Goal: Find contact information: Find contact information

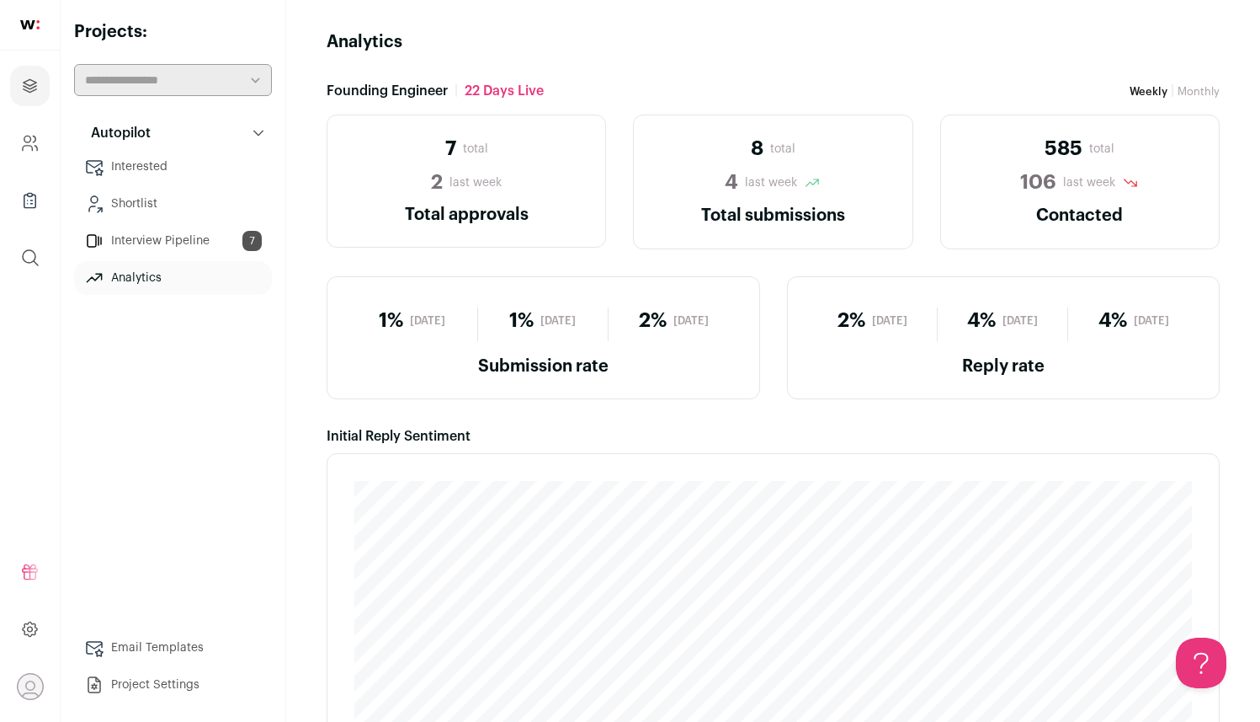
click at [171, 193] on link "Shortlist" at bounding box center [173, 204] width 198 height 34
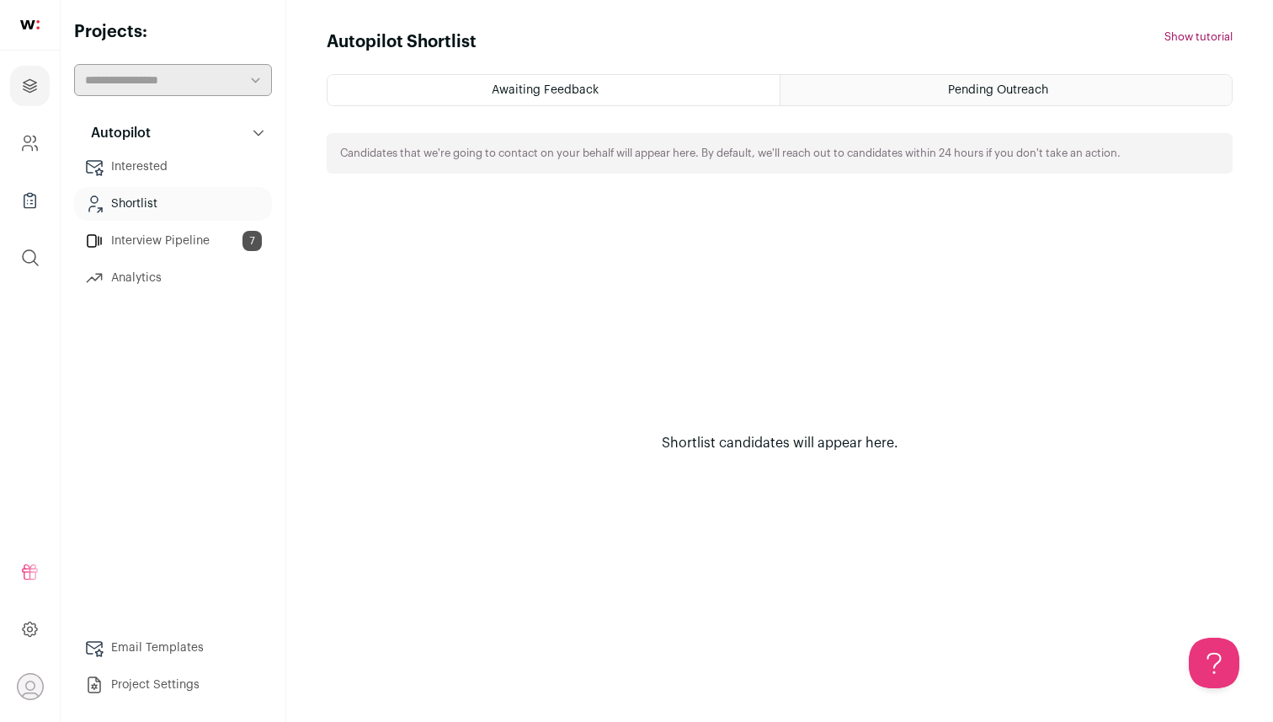
click at [168, 231] on link "Interview Pipeline 7" at bounding box center [173, 241] width 198 height 34
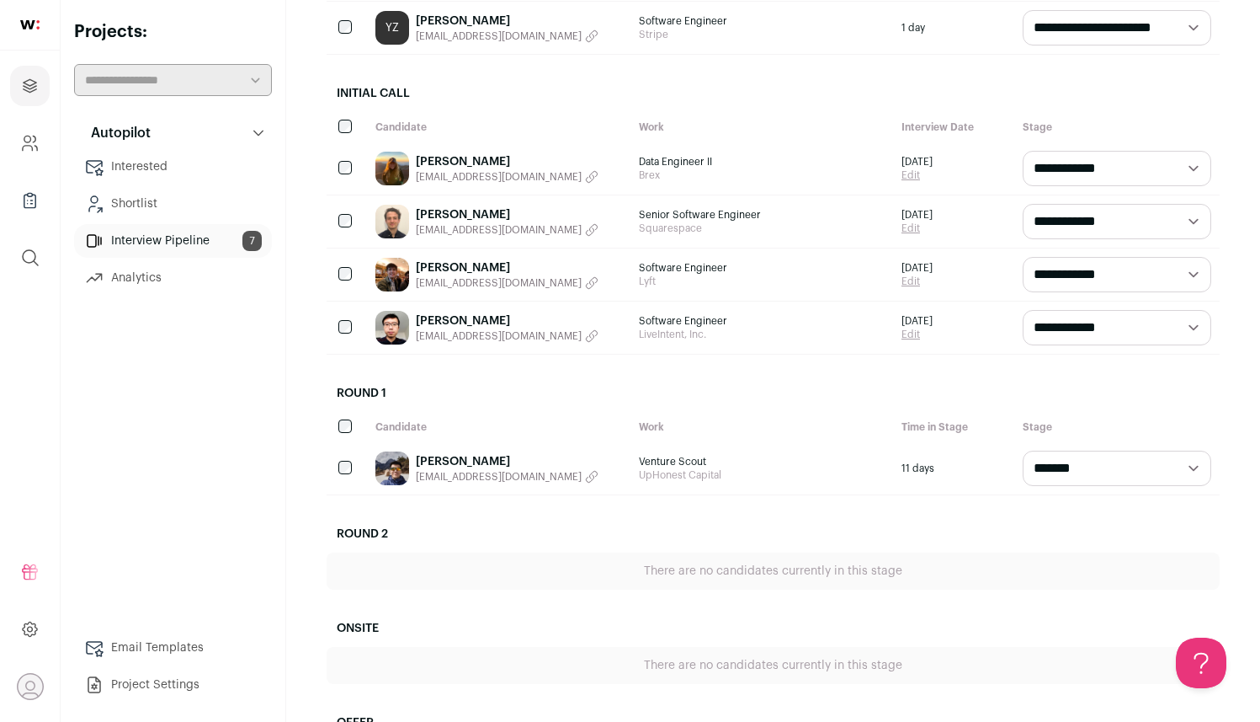
scroll to position [338, 0]
click at [528, 319] on link "[PERSON_NAME]" at bounding box center [507, 321] width 183 height 17
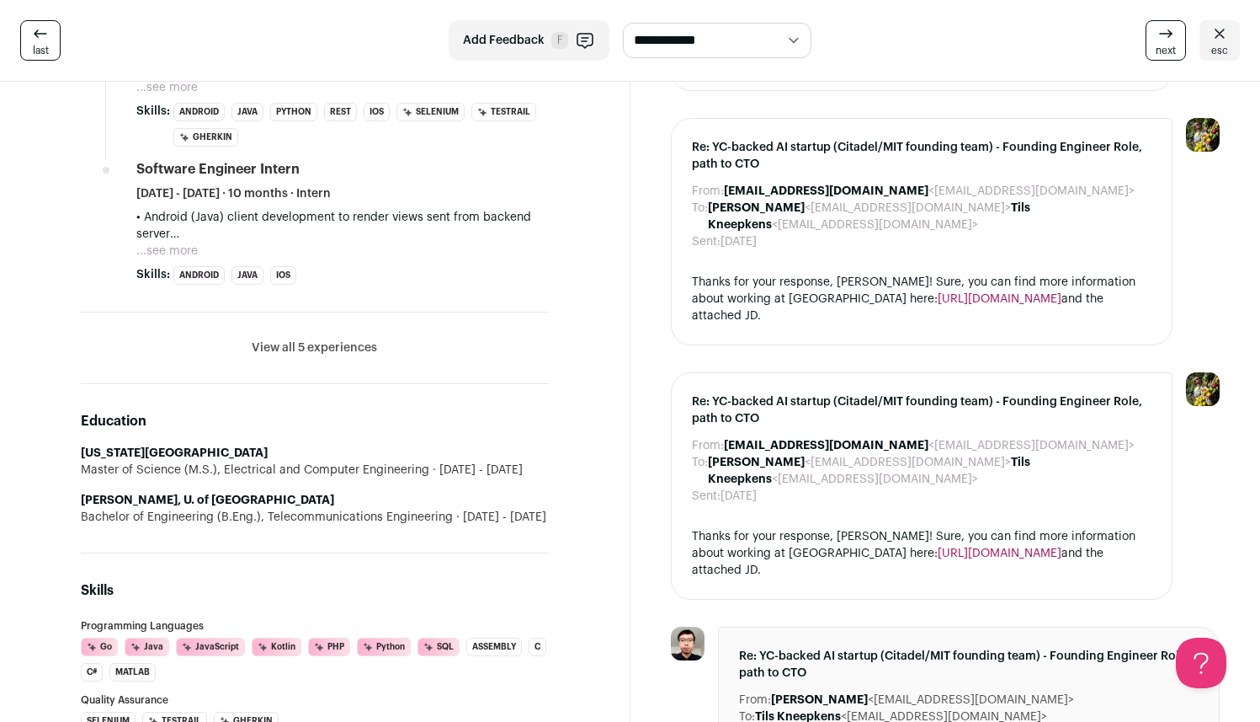
scroll to position [1555, 0]
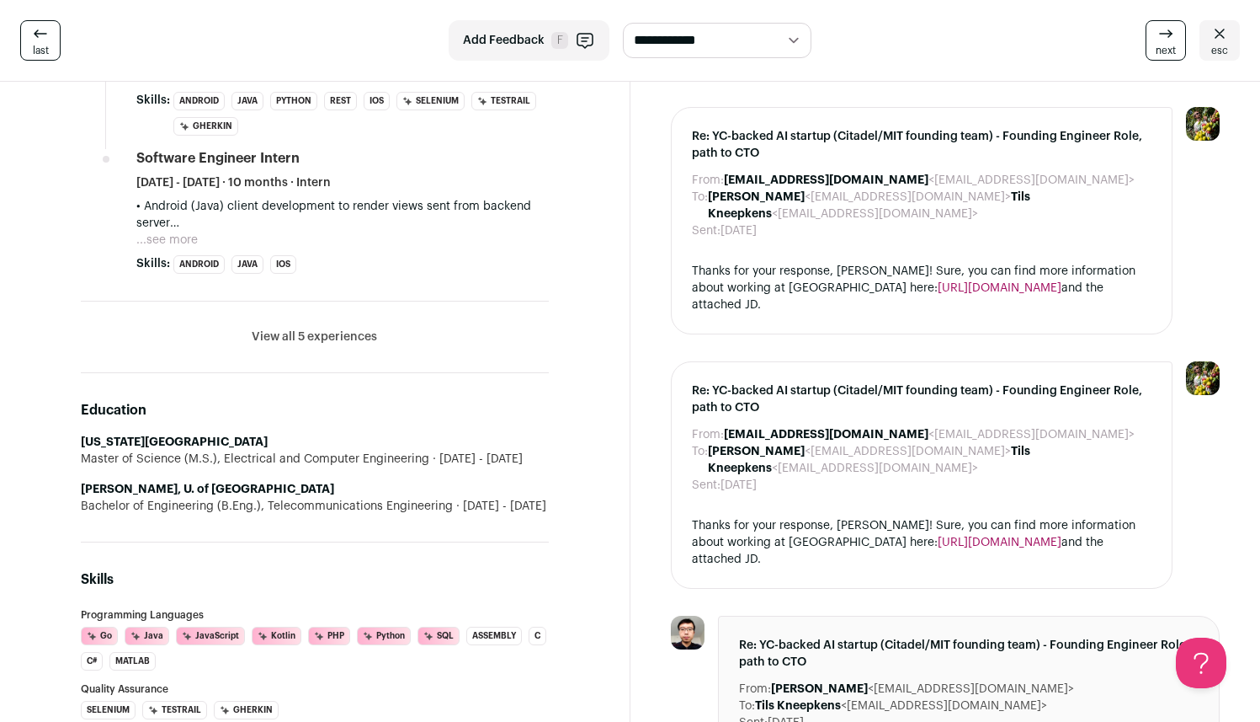
click at [290, 328] on button "View all 5 experiences" at bounding box center [314, 336] width 125 height 17
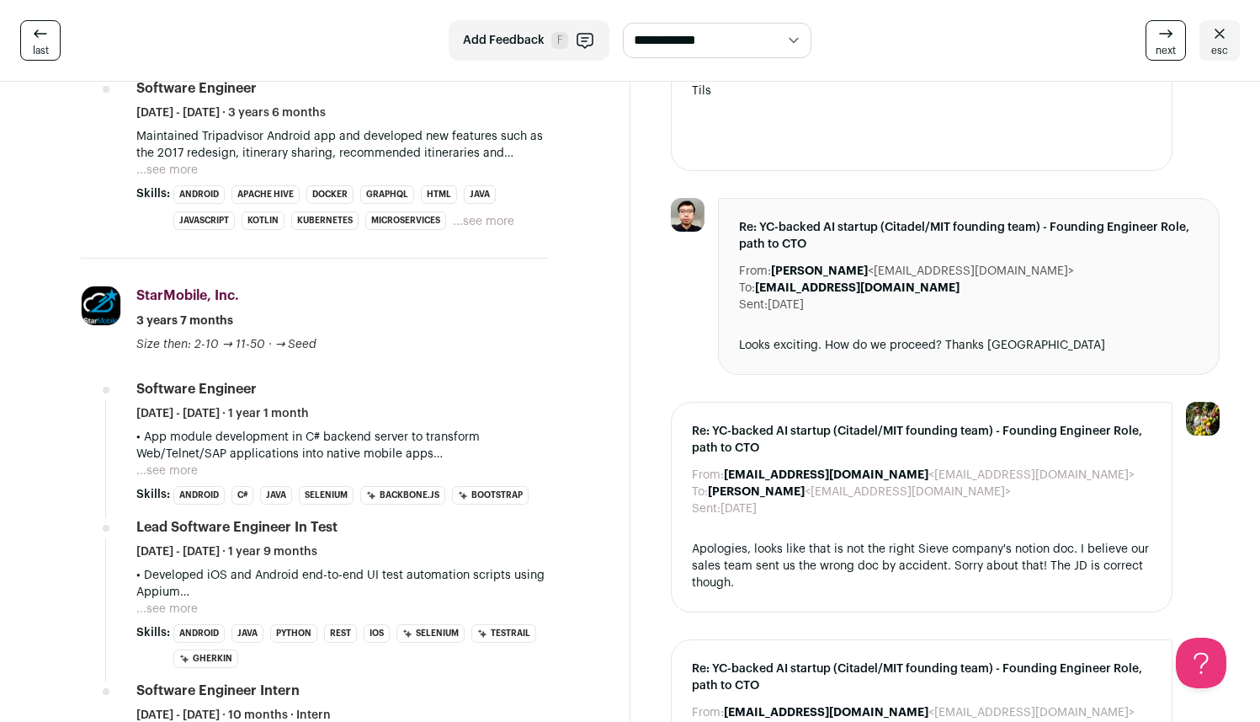
scroll to position [0, 0]
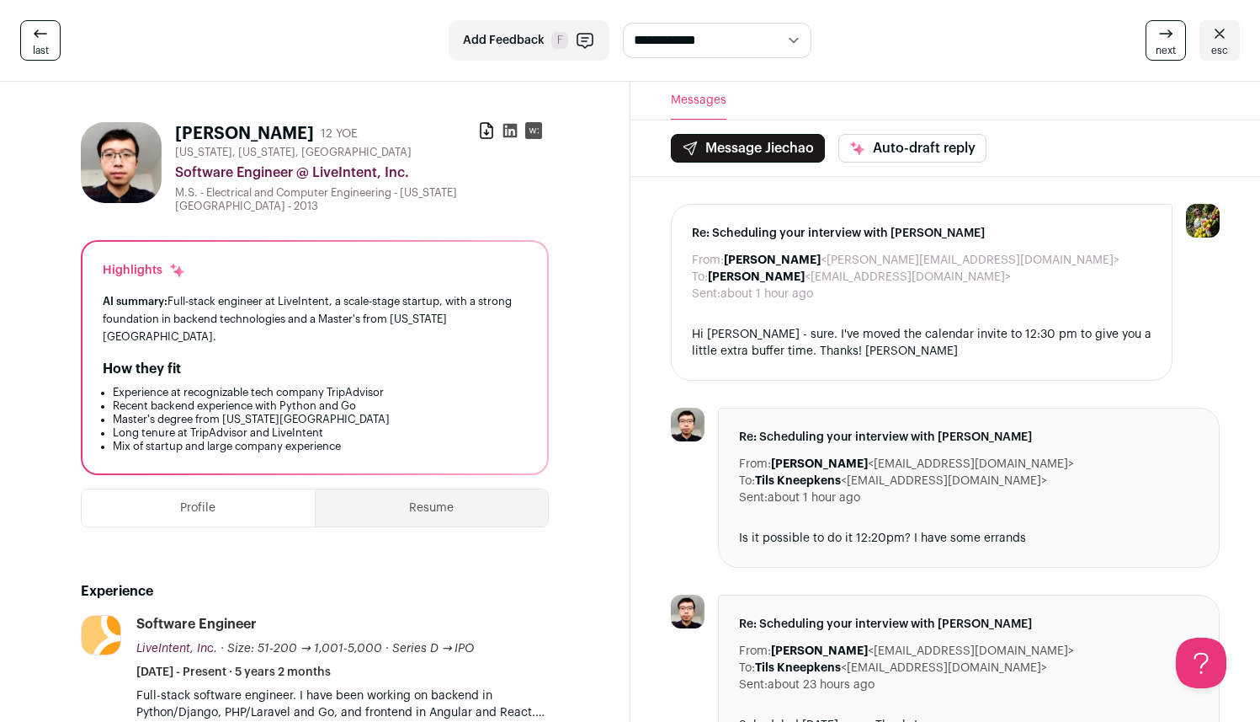
click at [404, 491] on button "Resume" at bounding box center [432, 507] width 232 height 37
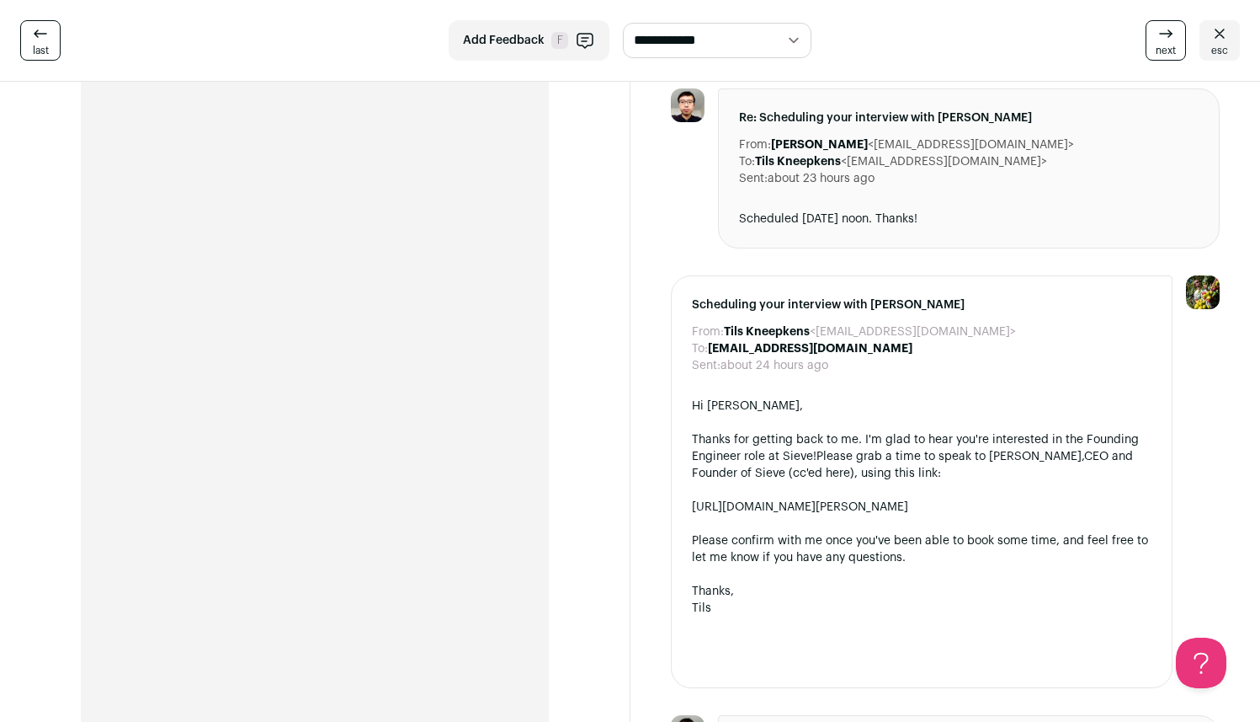
scroll to position [499, 0]
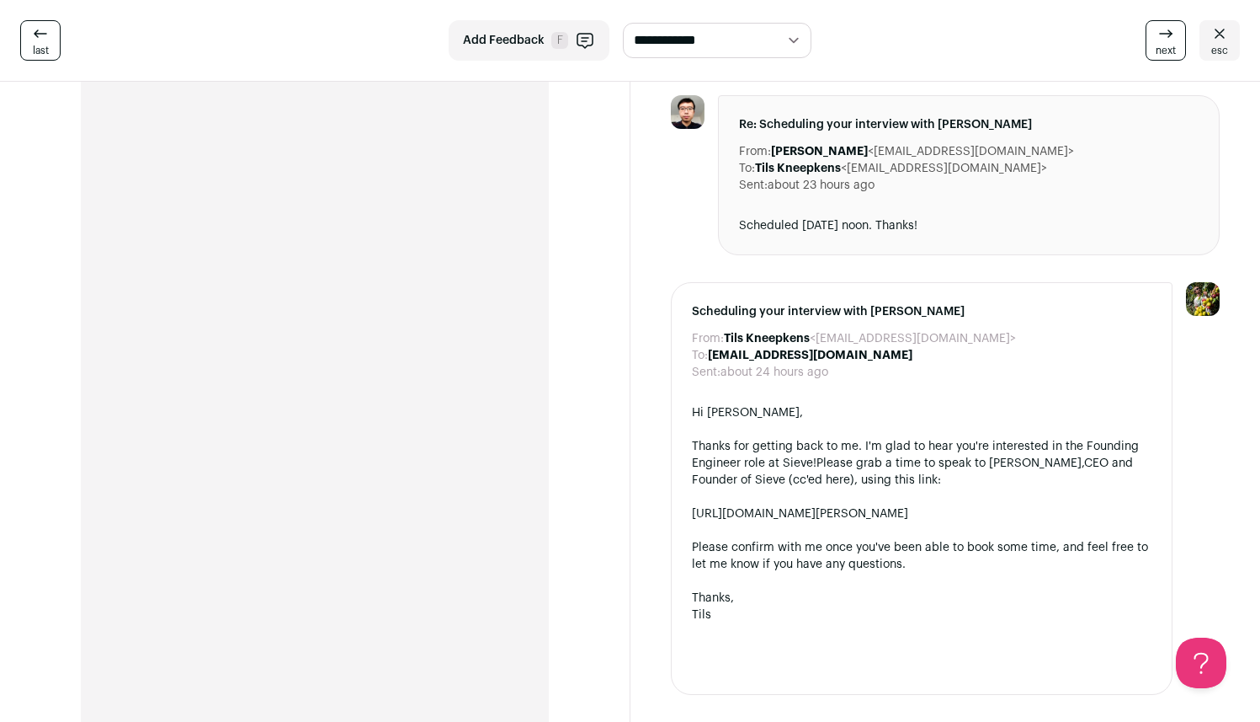
click at [586, 305] on div "[PERSON_NAME] 12 YOE Download resume [US_STATE], [US_STATE], [GEOGRAPHIC_DATA] …" at bounding box center [314, 266] width 549 height 1314
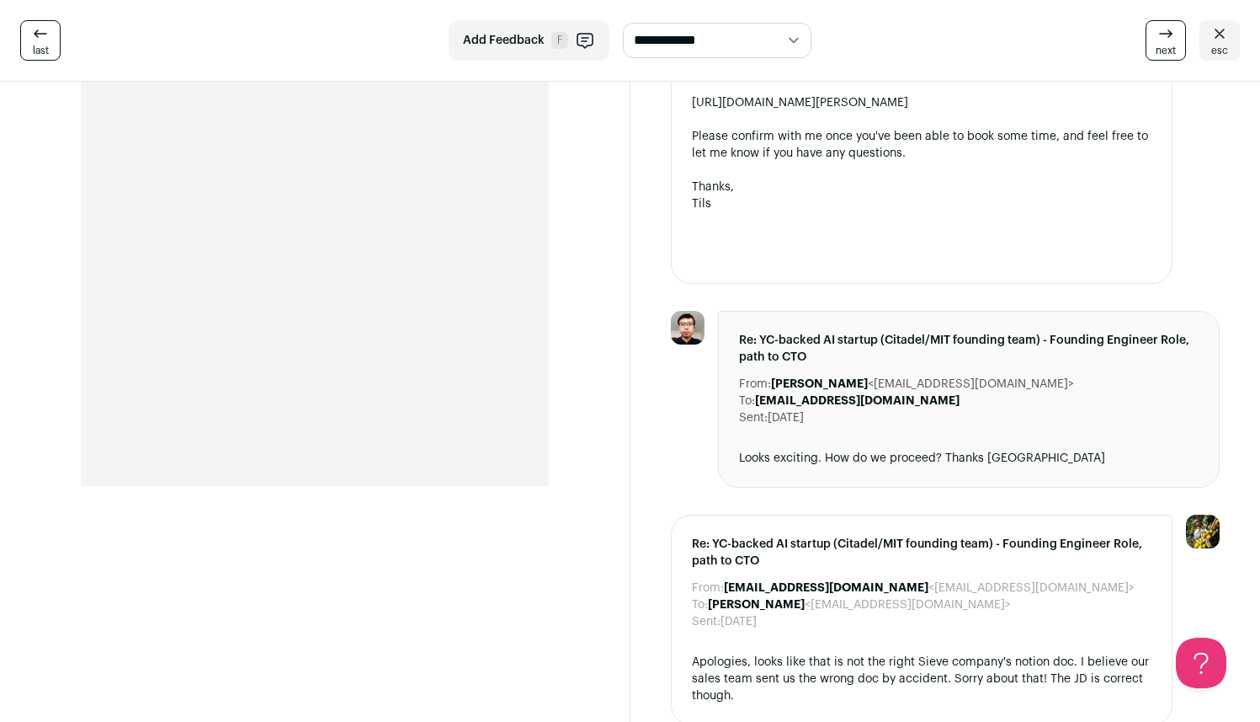
scroll to position [340, 0]
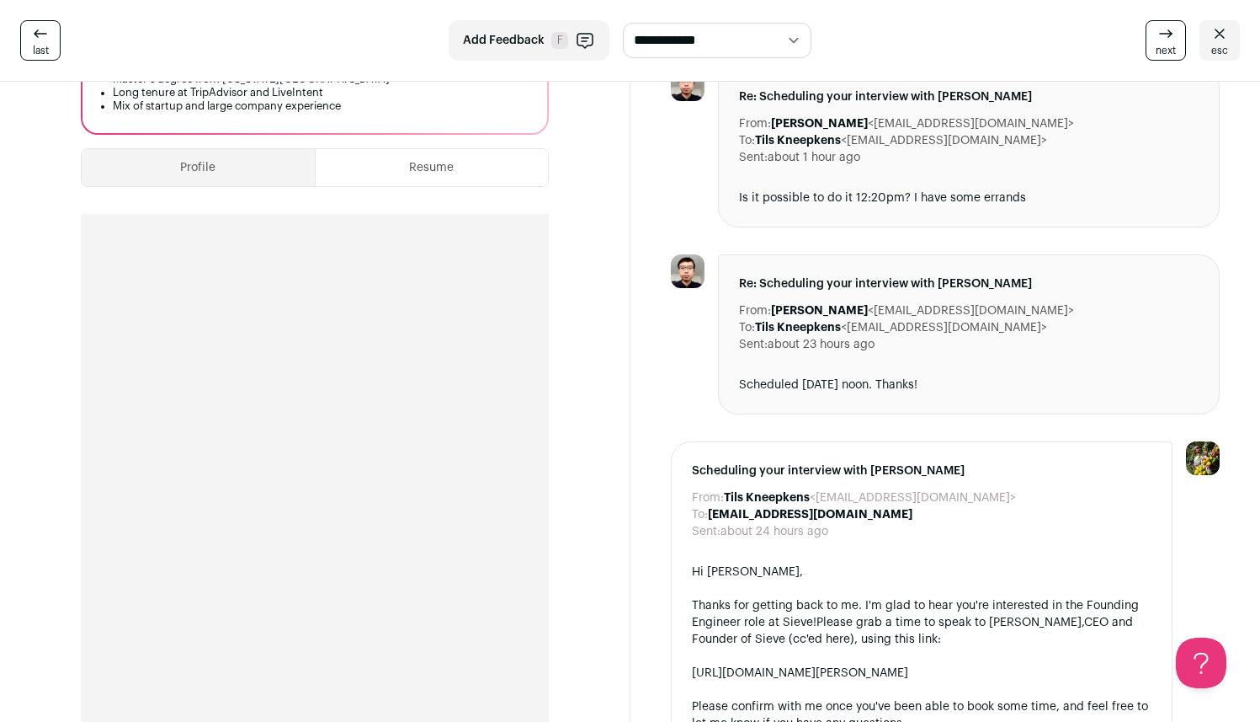
click at [191, 161] on button "Profile" at bounding box center [198, 167] width 233 height 37
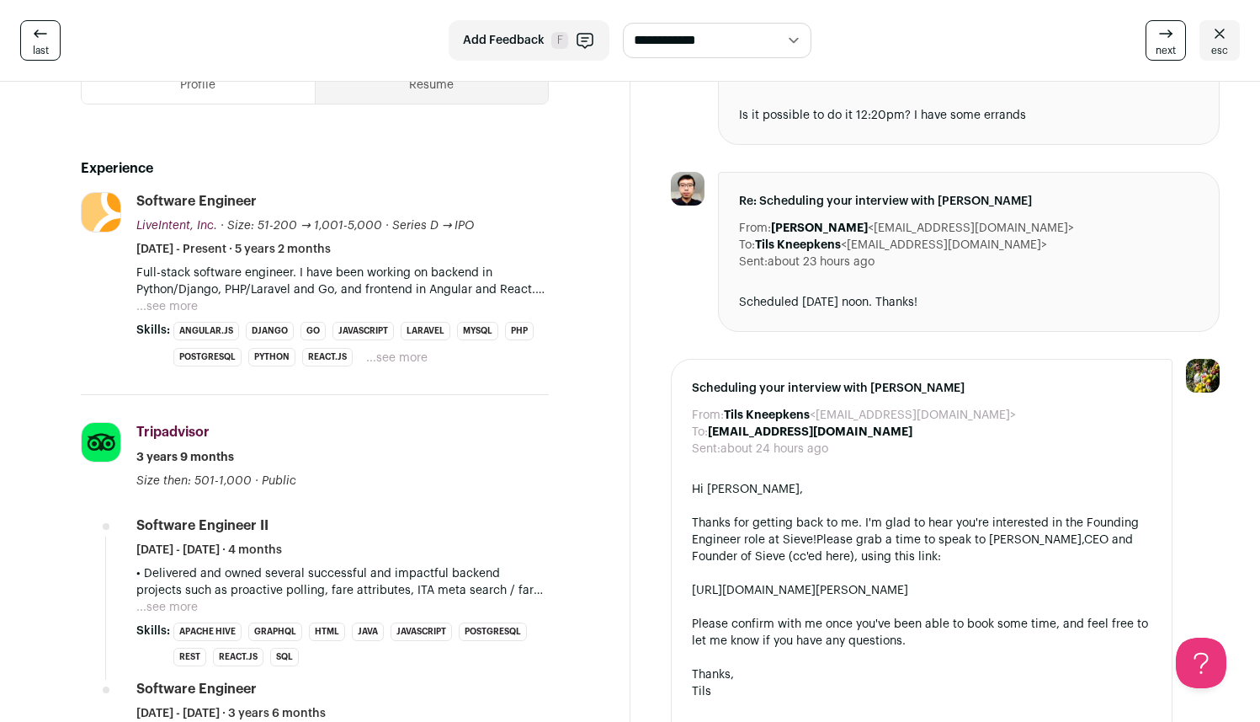
scroll to position [188, 0]
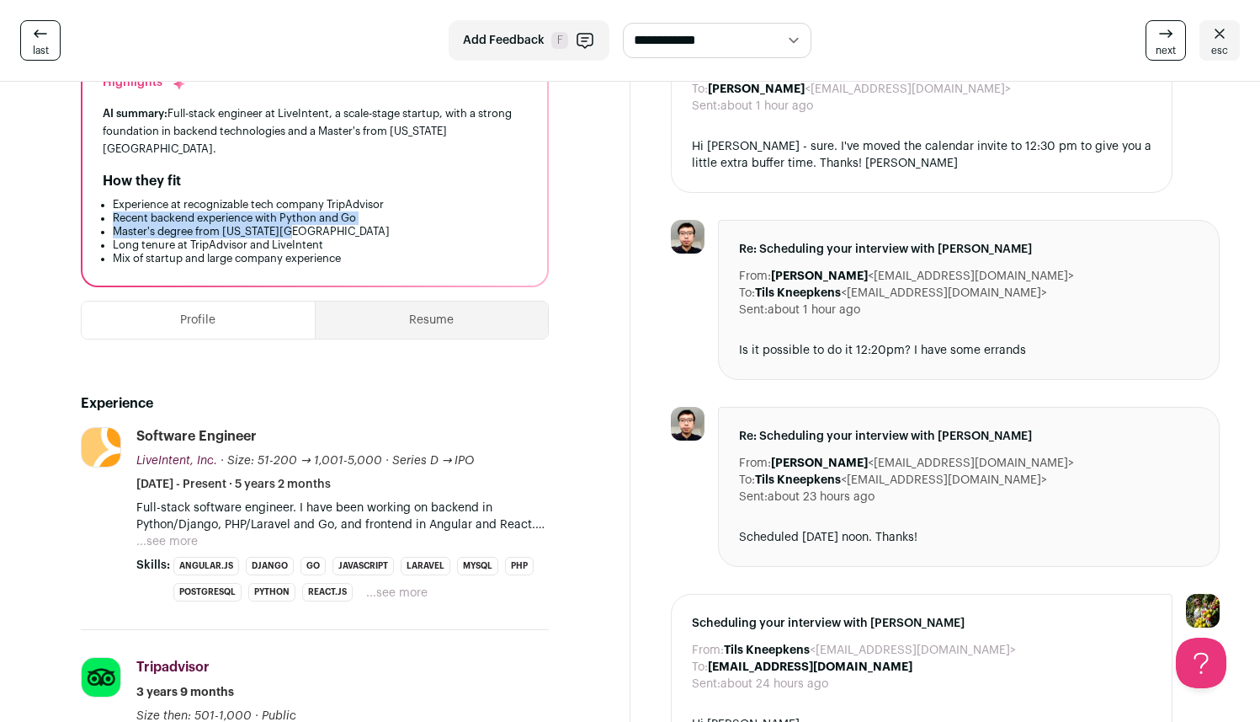
drag, startPoint x: 382, startPoint y: 214, endPoint x: 65, endPoint y: 196, distance: 317.9
click at [349, 211] on li "Recent backend experience with Python and Go" at bounding box center [320, 217] width 414 height 13
drag, startPoint x: 349, startPoint y: 226, endPoint x: 106, endPoint y: 219, distance: 243.4
click at [106, 219] on ul "Experience at recognizable tech company TripAdvisor Recent backend experience w…" at bounding box center [315, 231] width 424 height 67
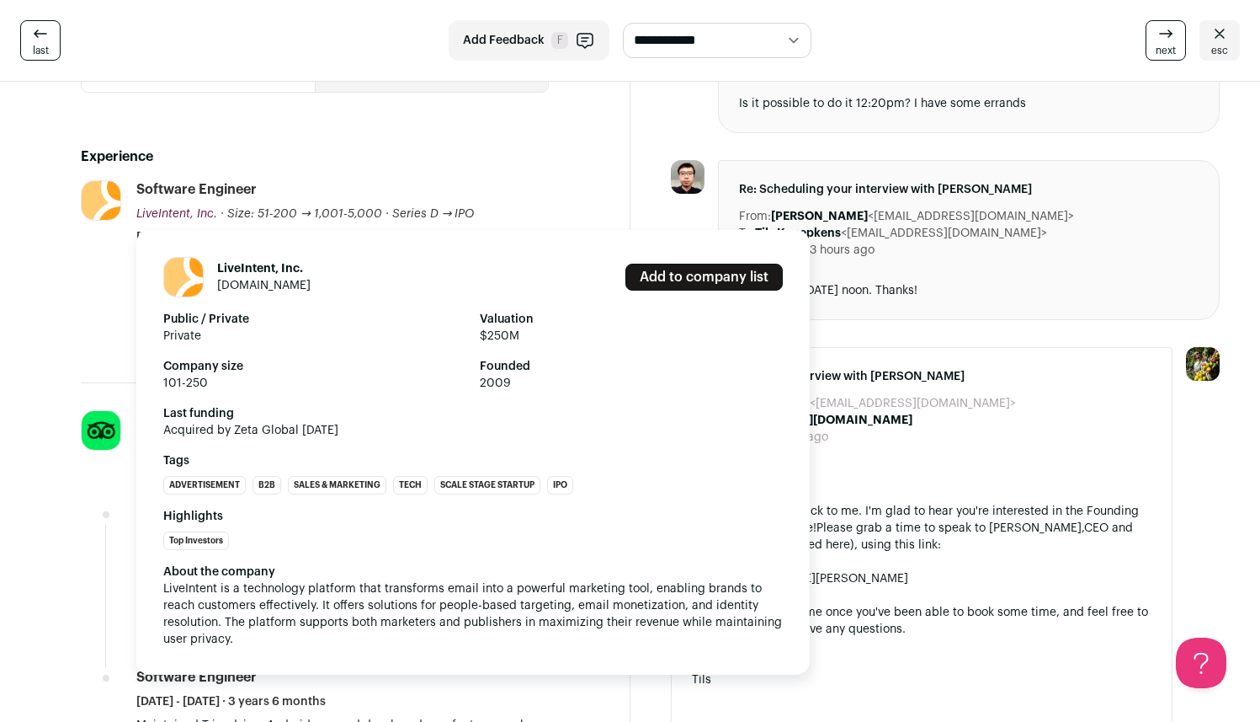
scroll to position [440, 0]
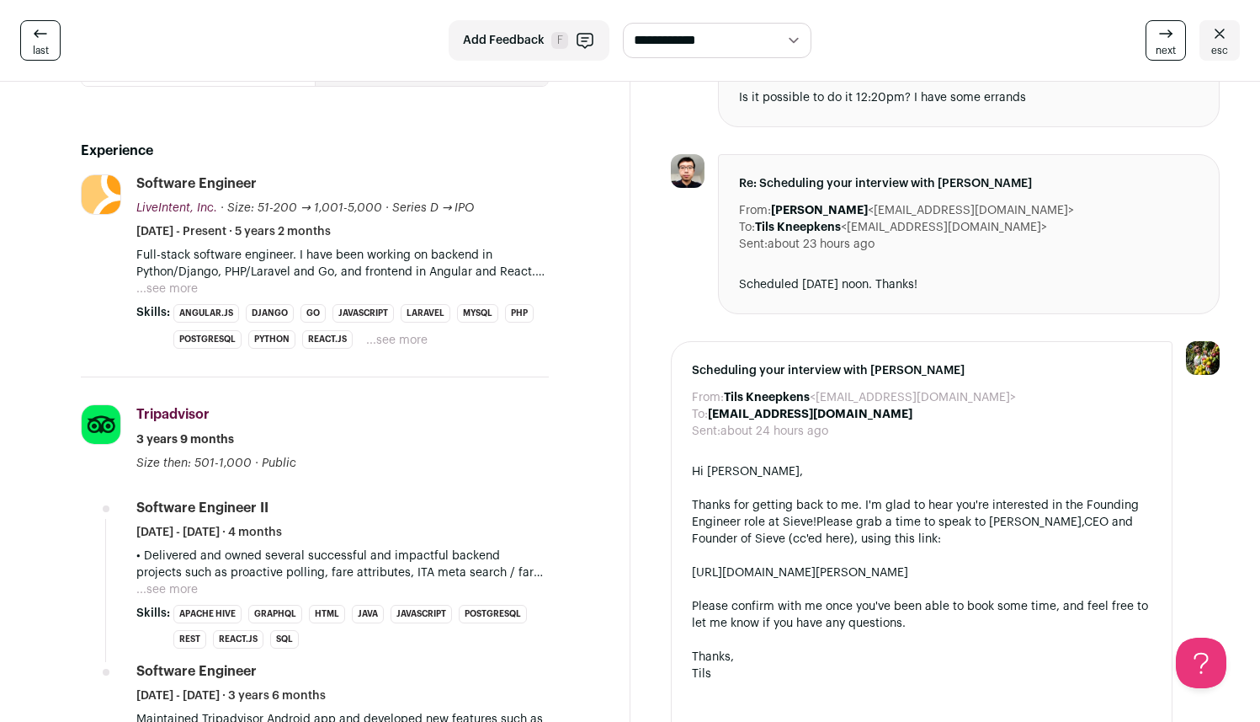
click at [408, 332] on button "...see more" at bounding box center [396, 340] width 61 height 17
click at [175, 280] on button "...see more" at bounding box center [166, 288] width 61 height 17
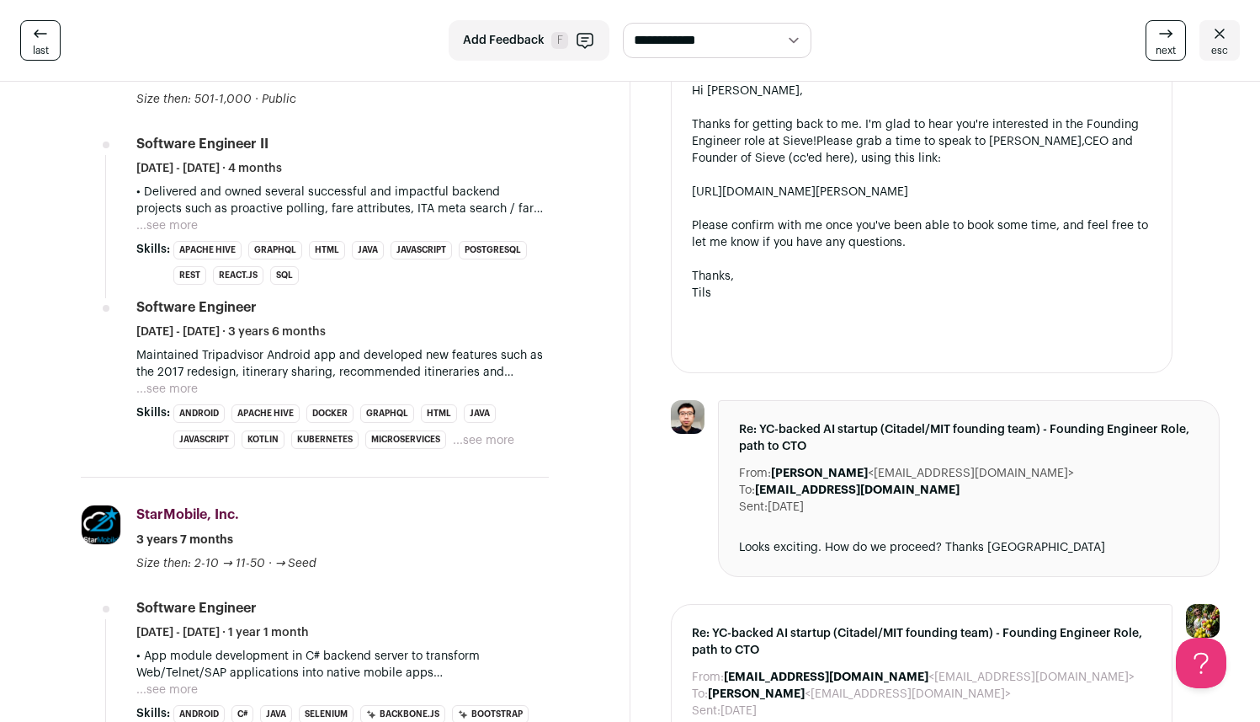
scroll to position [1025, 0]
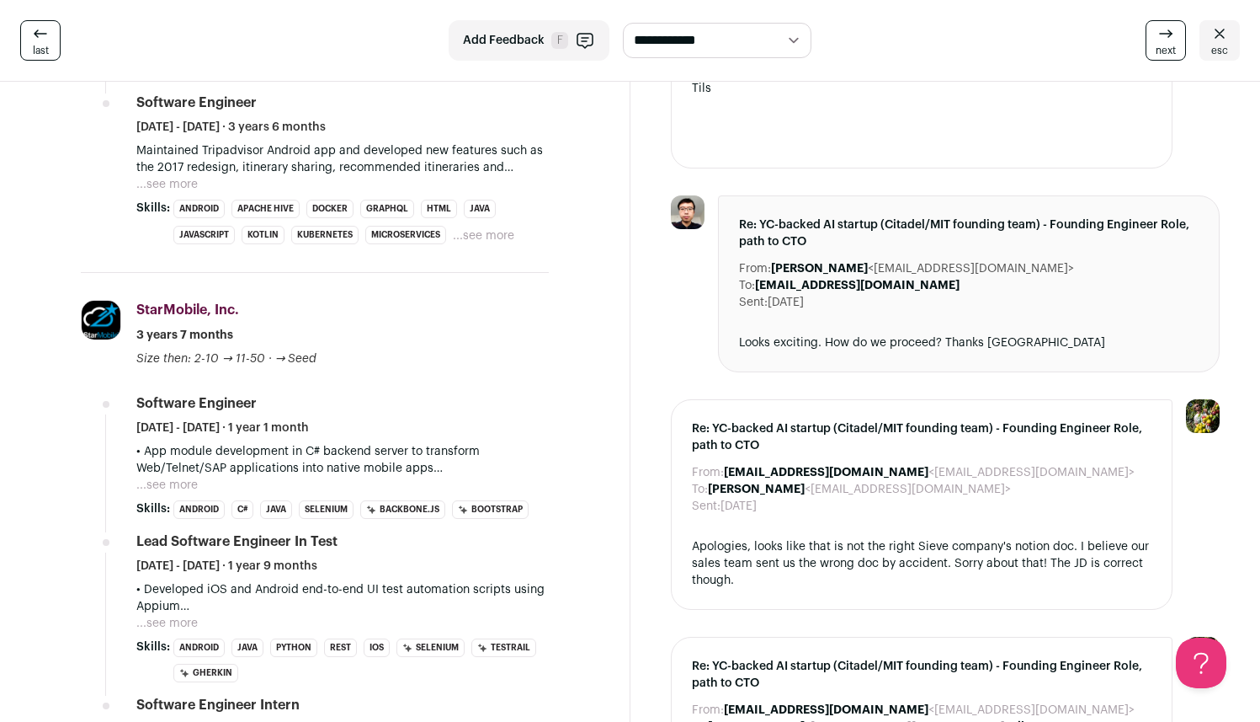
click at [460, 338] on div "StarMobile, Inc. StarMobile, Inc. [DOMAIN_NAME] Add to company list Public / Pr…" at bounding box center [342, 333] width 413 height 67
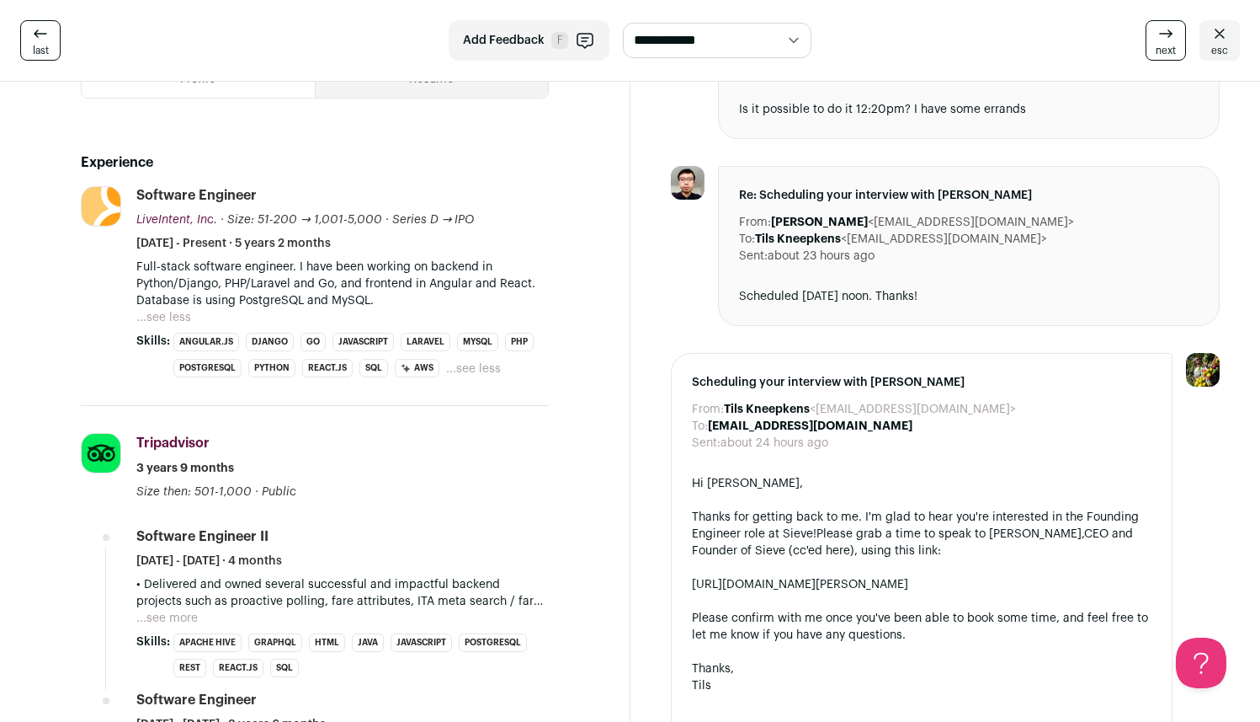
scroll to position [429, 0]
click at [145, 308] on button "...see less" at bounding box center [163, 316] width 55 height 17
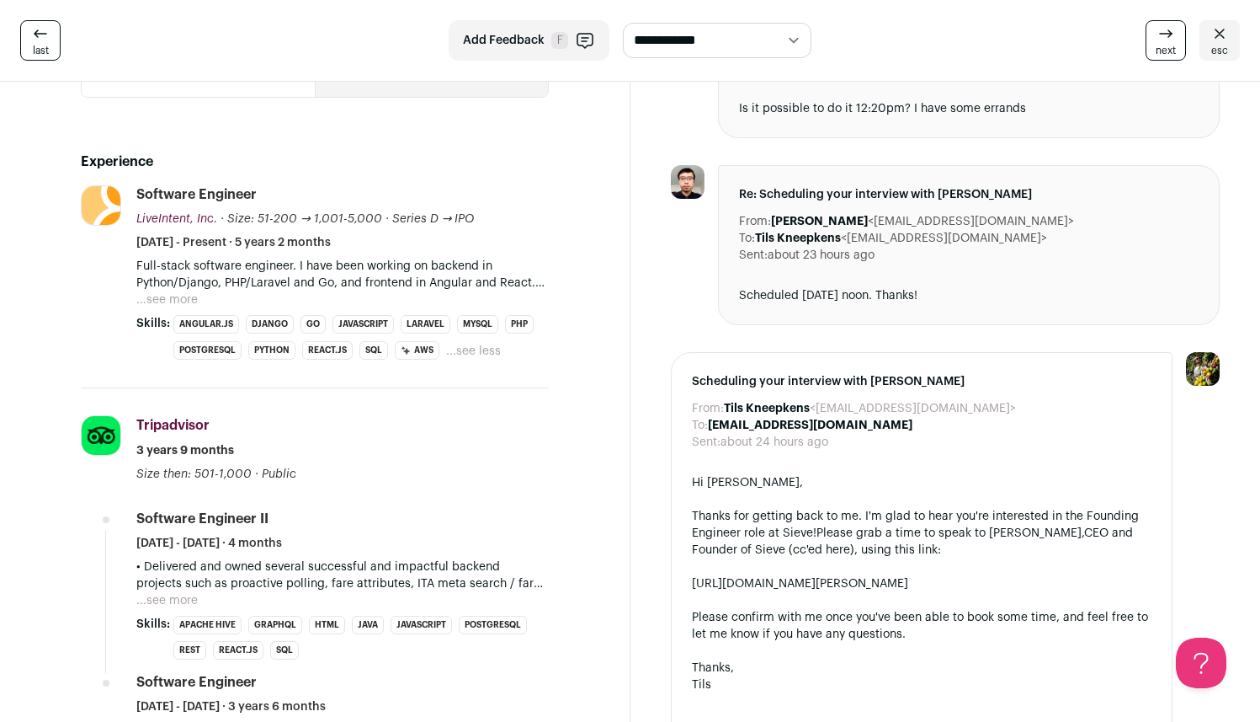
click at [175, 291] on button "...see more" at bounding box center [166, 299] width 61 height 17
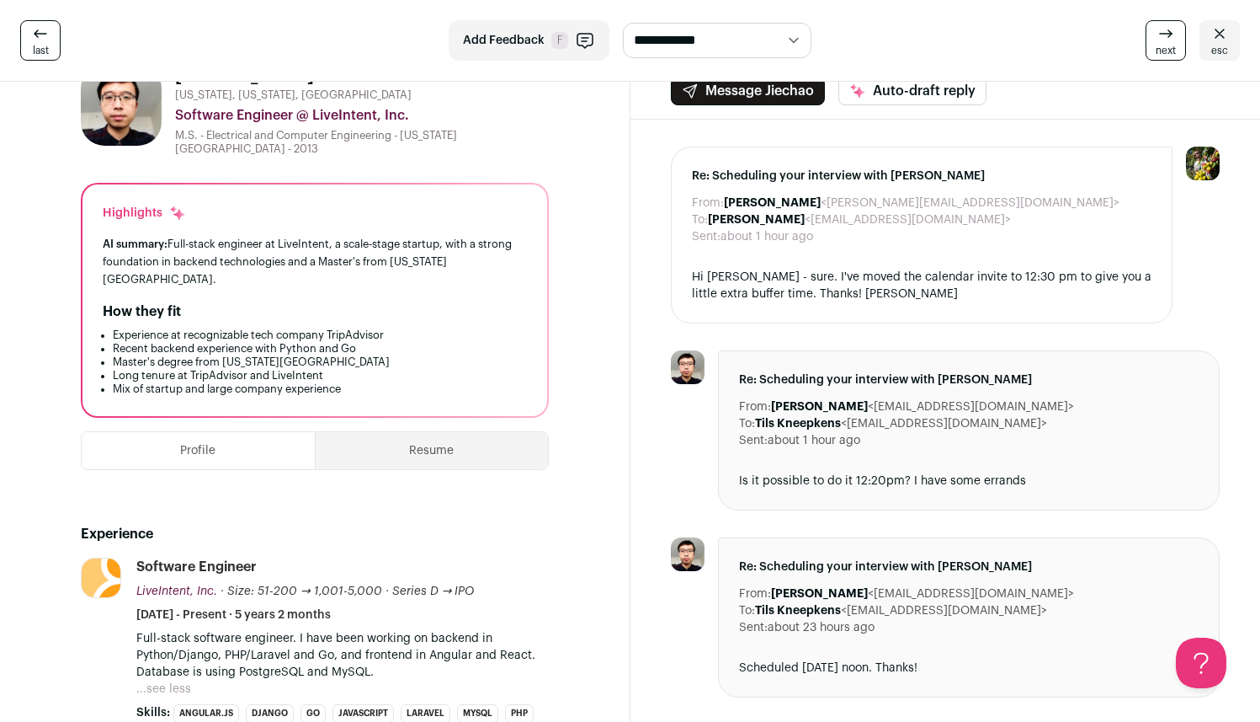
scroll to position [0, 0]
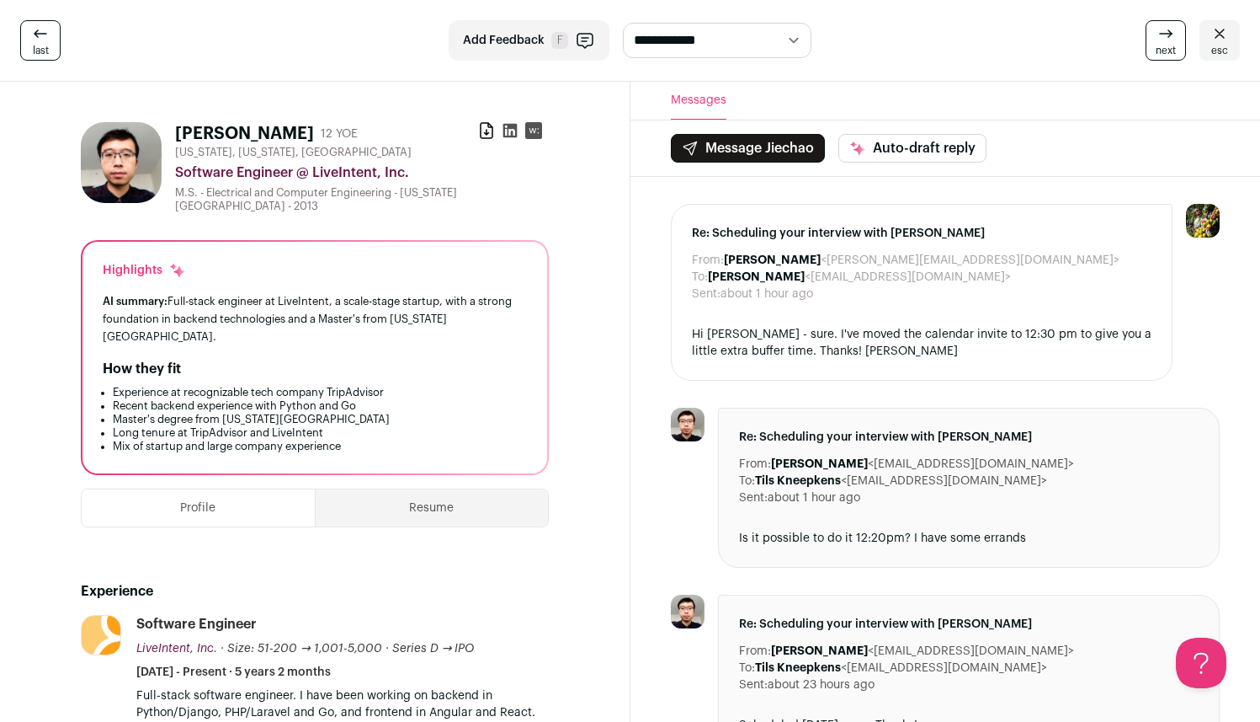
click at [535, 134] on rect at bounding box center [533, 130] width 17 height 17
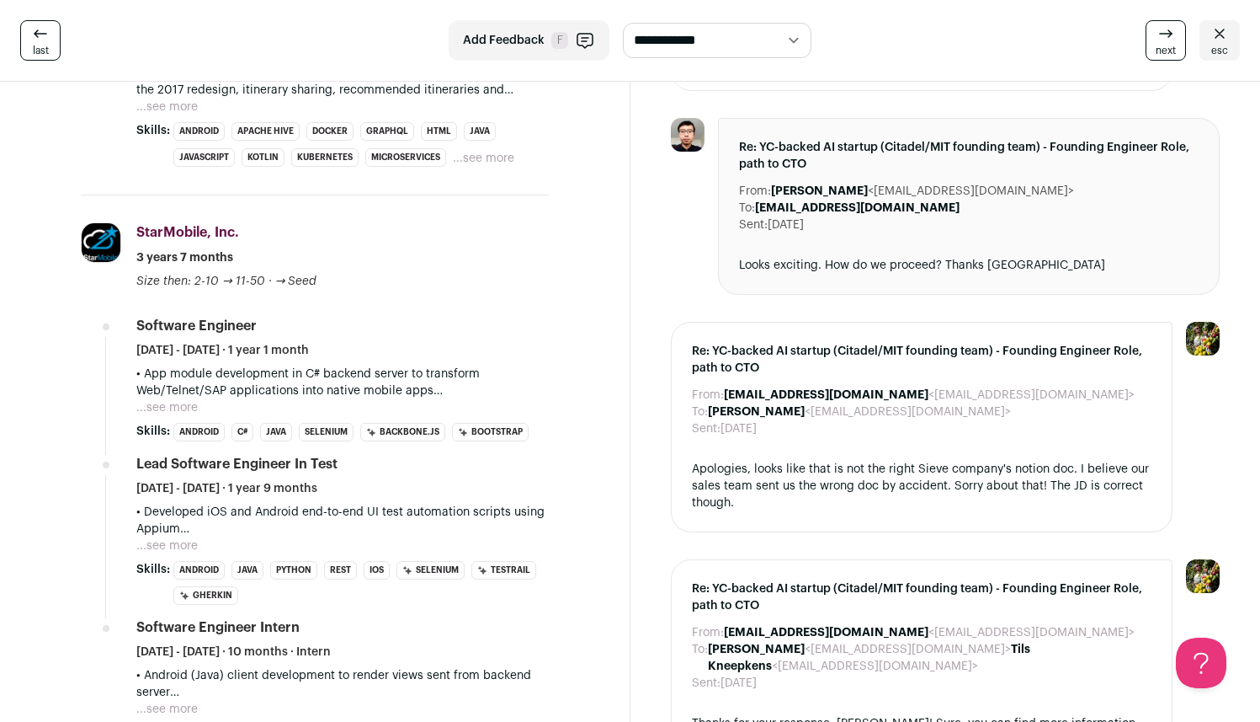
scroll to position [1138, 0]
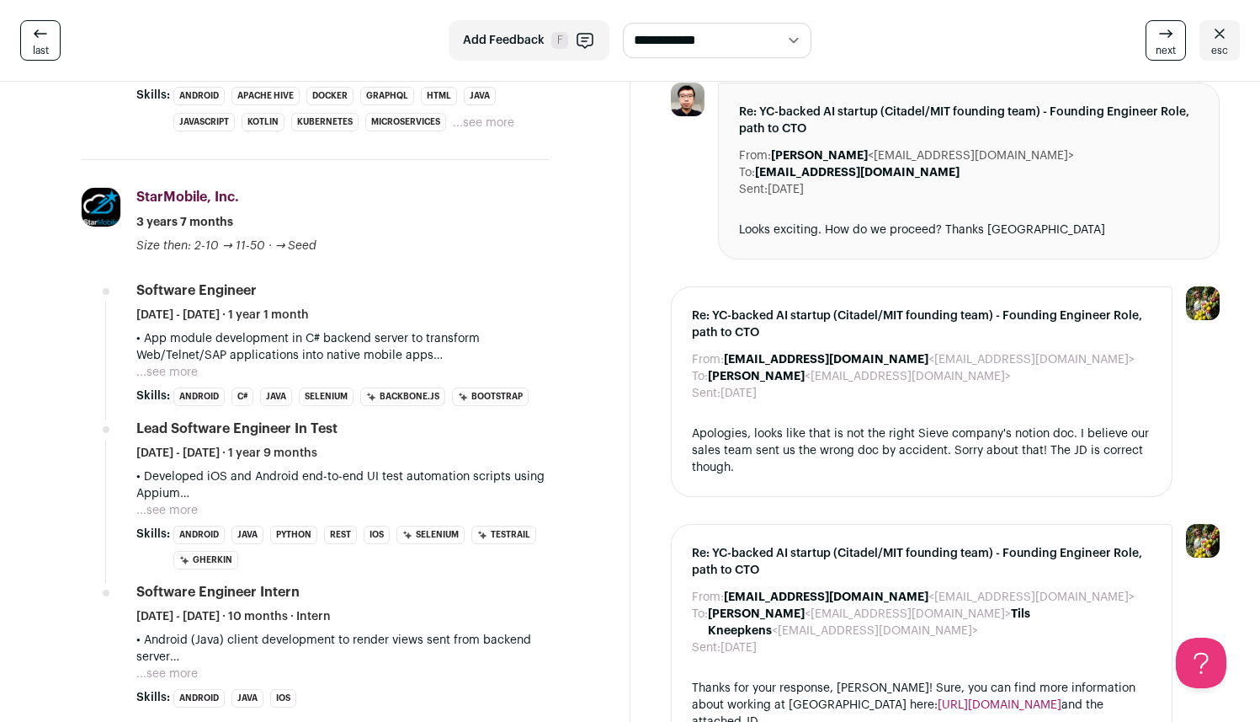
drag, startPoint x: 452, startPoint y: 338, endPoint x: 125, endPoint y: 327, distance: 327.7
click at [125, 327] on li "StarMobile, Inc. [DOMAIN_NAME] Add to company list Public / Private Private Val…" at bounding box center [315, 447] width 468 height 575
click at [167, 330] on p "• App module development in C# backend server to transform Web/Telnet/SAP appli…" at bounding box center [342, 347] width 413 height 34
drag, startPoint x: 130, startPoint y: 322, endPoint x: 498, endPoint y: 332, distance: 368.0
click at [498, 332] on li "StarMobile, Inc. [DOMAIN_NAME] Add to company list Public / Private Private Val…" at bounding box center [315, 447] width 468 height 575
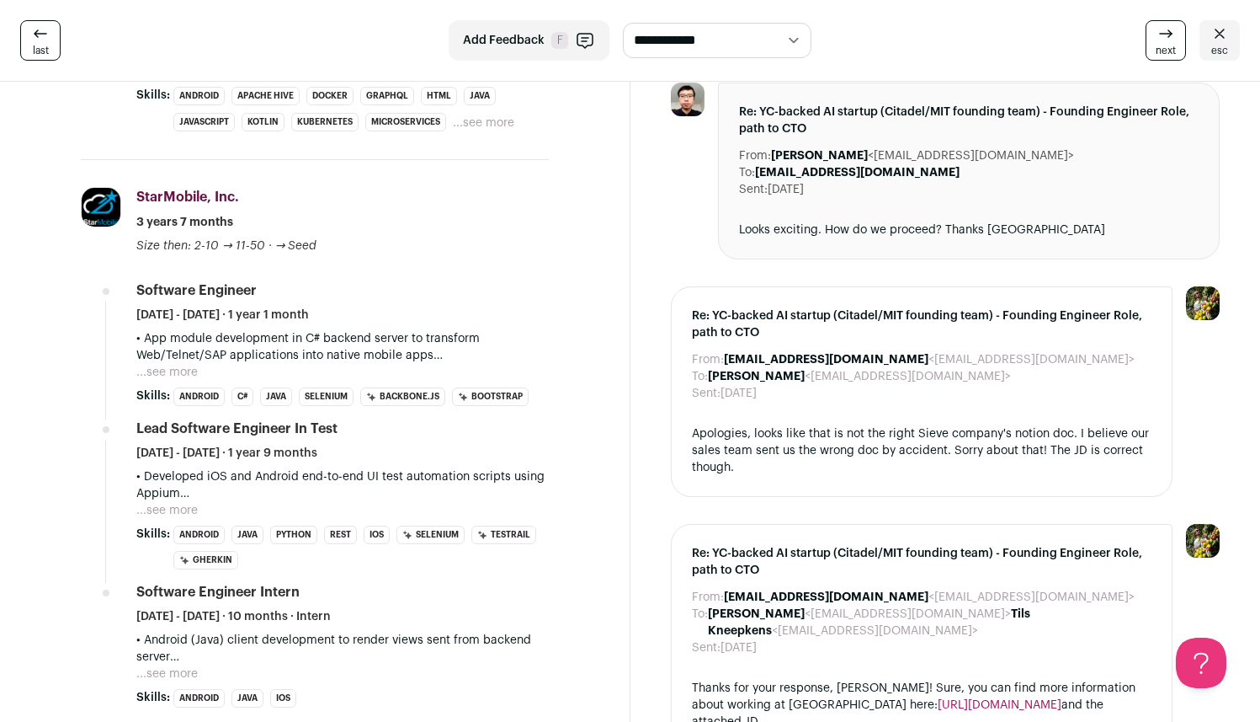
click at [498, 332] on p "• App module development in C# backend server to transform Web/Telnet/SAP appli…" at bounding box center [342, 347] width 413 height 34
drag, startPoint x: 480, startPoint y: 336, endPoint x: 433, endPoint y: 340, distance: 47.3
click at [433, 340] on p "• App module development in C# backend server to transform Web/Telnet/SAP appli…" at bounding box center [342, 347] width 413 height 34
click at [434, 339] on p "• App module development in C# backend server to transform Web/Telnet/SAP appli…" at bounding box center [342, 347] width 413 height 34
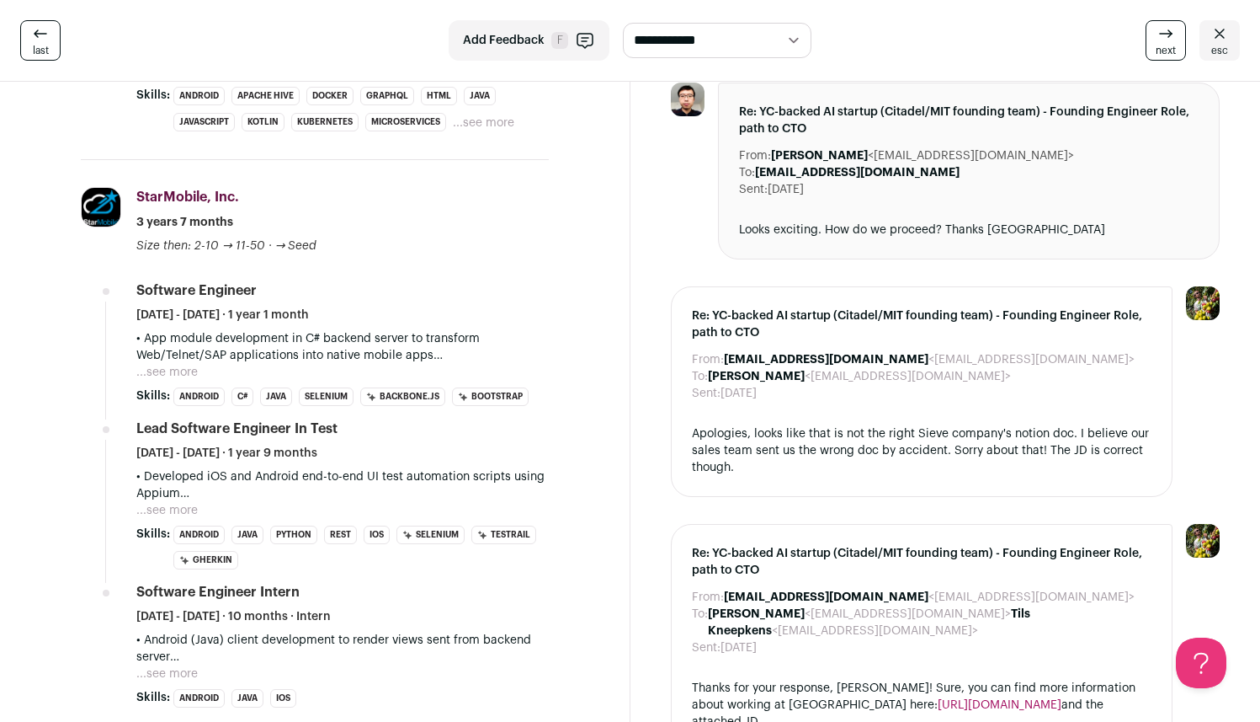
click at [434, 338] on p "• App module development in C# backend server to transform Web/Telnet/SAP appli…" at bounding box center [342, 347] width 413 height 34
drag, startPoint x: 436, startPoint y: 336, endPoint x: 131, endPoint y: 324, distance: 305.0
click at [131, 324] on li "StarMobile, Inc. [DOMAIN_NAME] Add to company list Public / Private Private Val…" at bounding box center [315, 447] width 468 height 575
drag, startPoint x: 863, startPoint y: 158, endPoint x: 987, endPoint y: 153, distance: 123.9
click at [987, 153] on dd "[PERSON_NAME] <[EMAIL_ADDRESS][DOMAIN_NAME]>" at bounding box center [922, 155] width 303 height 17
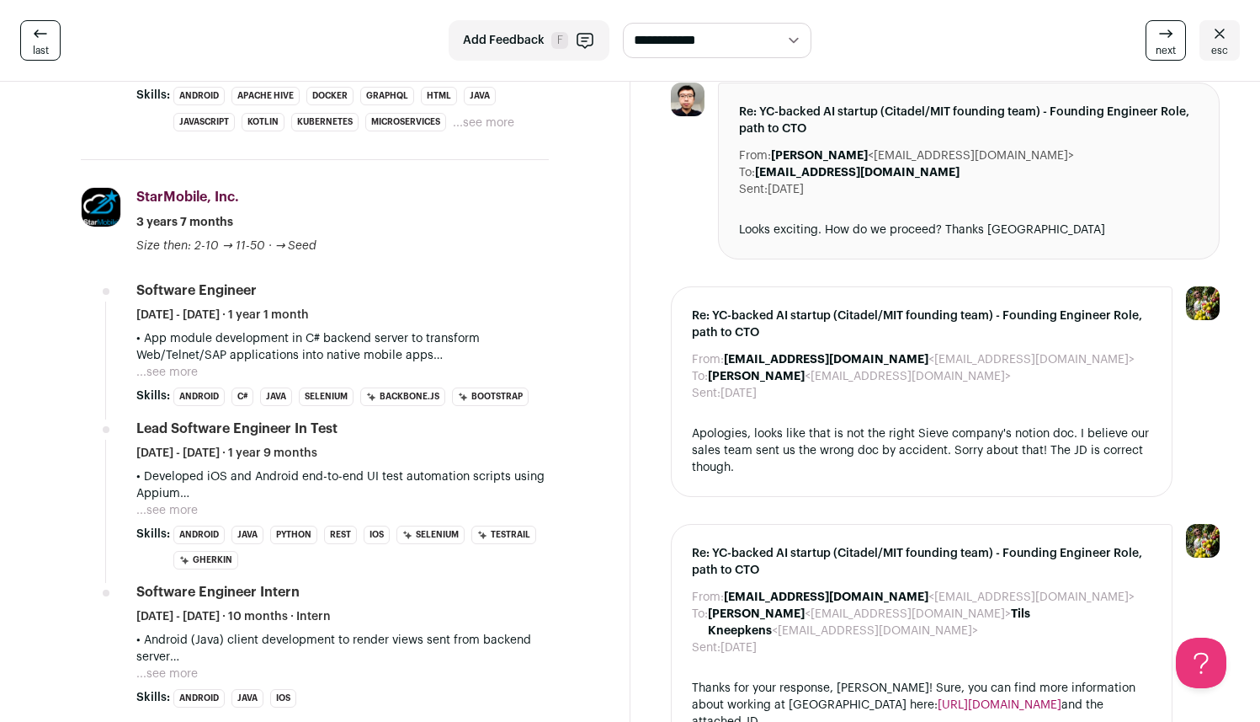
click at [911, 168] on div "To: [EMAIL_ADDRESS][DOMAIN_NAME]" at bounding box center [969, 172] width 461 height 17
drag, startPoint x: 862, startPoint y: 157, endPoint x: 992, endPoint y: 162, distance: 129.8
click at [992, 162] on dd "[PERSON_NAME] <[EMAIL_ADDRESS][DOMAIN_NAME]>" at bounding box center [922, 155] width 303 height 17
copy dd "[EMAIL_ADDRESS][DOMAIN_NAME]"
